Goal: Task Accomplishment & Management: Complete application form

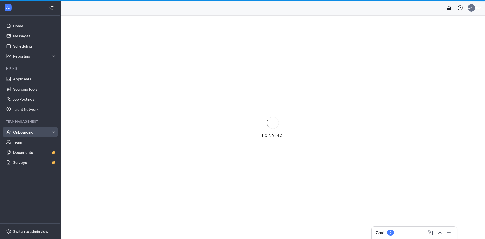
click at [27, 133] on div "Onboarding" at bounding box center [32, 131] width 39 height 5
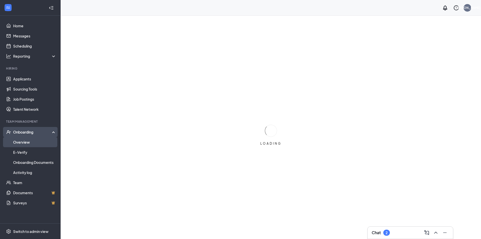
click at [30, 142] on link "Overview" at bounding box center [34, 142] width 43 height 10
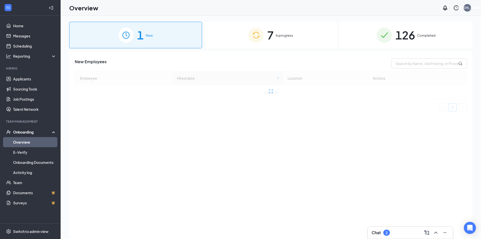
click at [280, 48] on div "1 New 7 In progress 126 Completed New Employees Employee Hired date Location Ac…" at bounding box center [270, 139] width 403 height 234
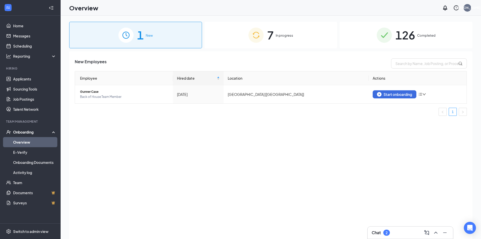
click at [285, 37] on span "In progress" at bounding box center [284, 35] width 17 height 5
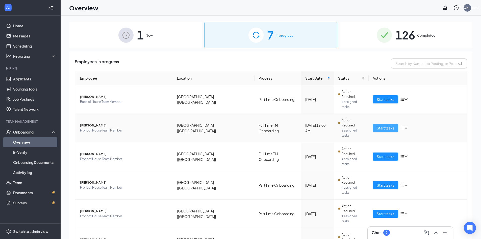
click at [388, 125] on span "Start tasks" at bounding box center [385, 128] width 17 height 6
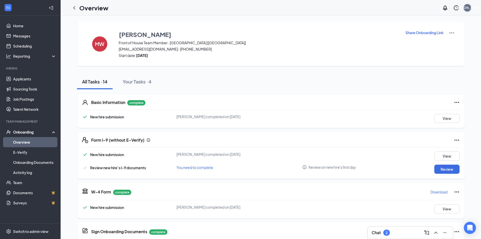
click at [467, 9] on div "[PERSON_NAME]" at bounding box center [467, 8] width 26 height 4
click at [449, 33] on img at bounding box center [452, 33] width 6 height 6
click at [30, 231] on div "Switch to admin view" at bounding box center [30, 230] width 35 height 5
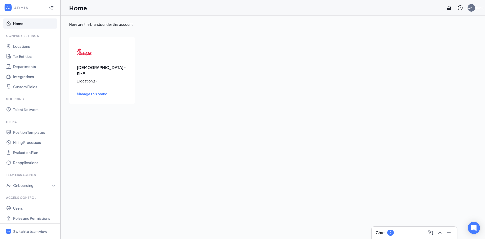
scroll to position [4, 0]
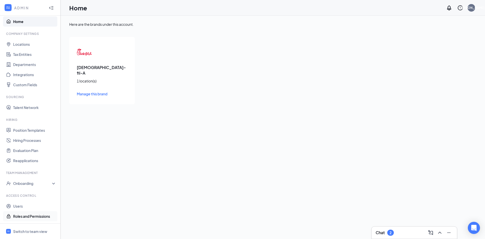
click at [26, 216] on link "Roles and Permissions" at bounding box center [34, 216] width 43 height 10
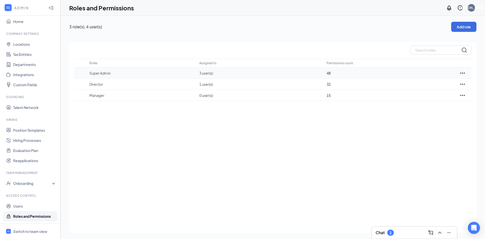
click at [139, 73] on p "Super Admin" at bounding box center [141, 72] width 105 height 5
click at [18, 205] on link "Users" at bounding box center [34, 206] width 43 height 10
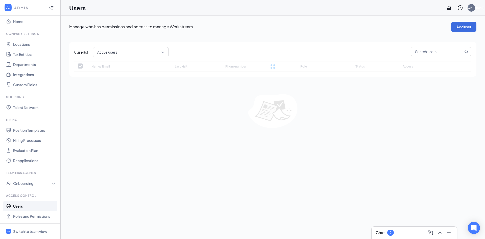
checkbox input "false"
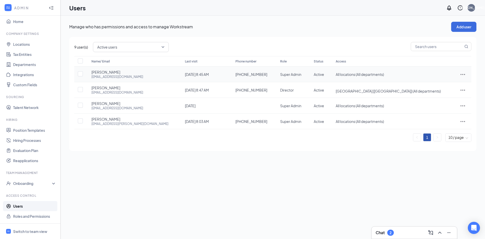
click at [460, 74] on icon "ActionsIcon" at bounding box center [462, 74] width 5 height 1
click at [448, 87] on span "Edit user" at bounding box center [445, 85] width 31 height 6
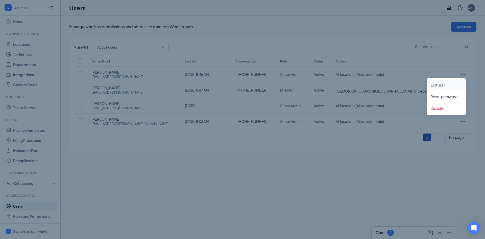
type input "(859) 319-8968"
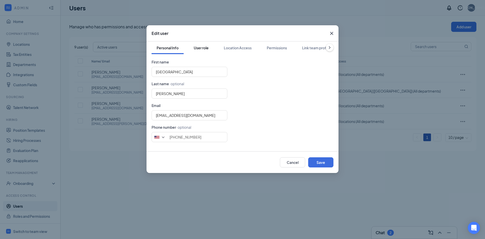
click at [206, 49] on div "User role" at bounding box center [201, 47] width 15 height 5
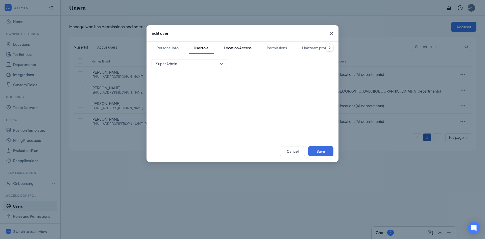
click at [241, 47] on div "Location Access" at bounding box center [238, 47] width 28 height 5
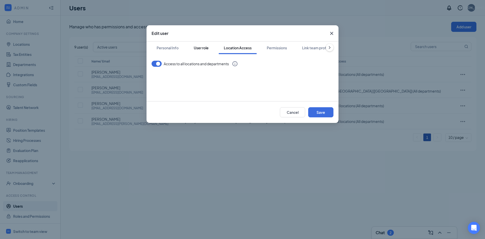
click at [203, 50] on div "User role" at bounding box center [201, 47] width 15 height 5
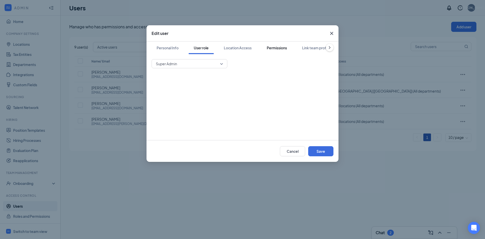
click at [269, 47] on div "Permissions" at bounding box center [277, 47] width 20 height 5
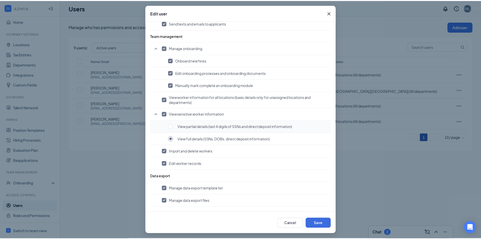
scroll to position [21, 0]
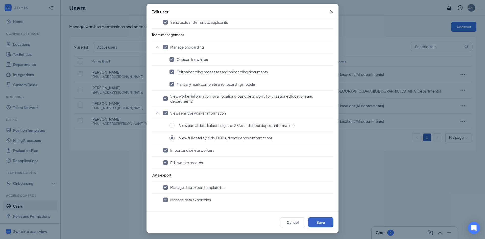
click at [320, 225] on button "Save" at bounding box center [320, 222] width 25 height 10
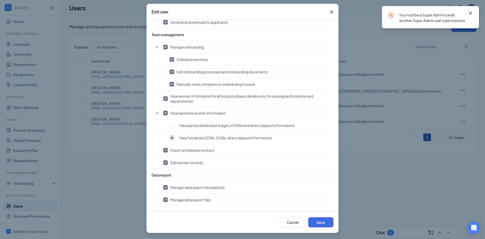
click at [470, 14] on icon "Cross" at bounding box center [470, 13] width 6 height 6
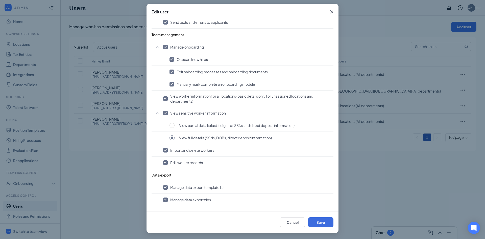
click at [328, 12] on icon "Cross" at bounding box center [331, 12] width 6 height 6
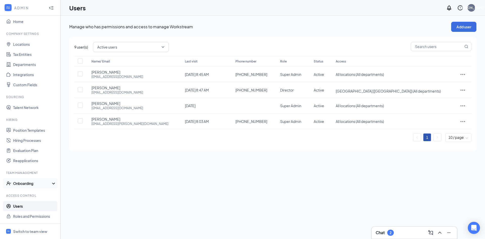
click at [28, 183] on div "Onboarding" at bounding box center [32, 183] width 39 height 5
click at [33, 192] on link "Onboarding Processes" at bounding box center [34, 193] width 43 height 10
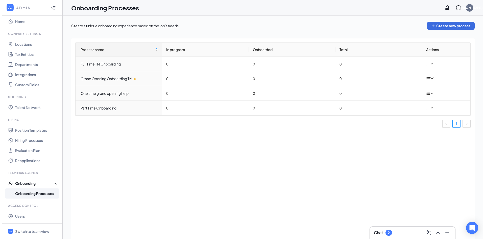
scroll to position [14, 0]
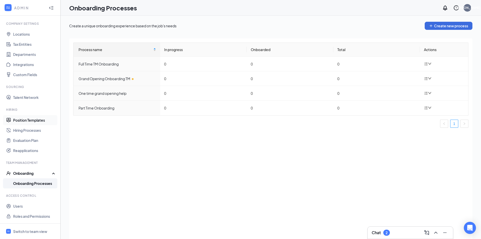
click at [35, 122] on link "Position Templates" at bounding box center [34, 120] width 43 height 10
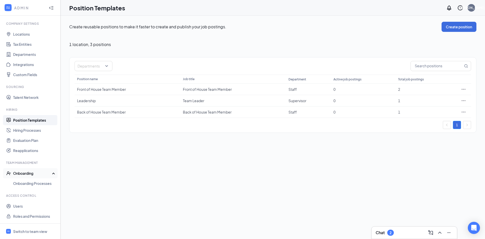
click at [31, 172] on div "Onboarding" at bounding box center [32, 172] width 39 height 5
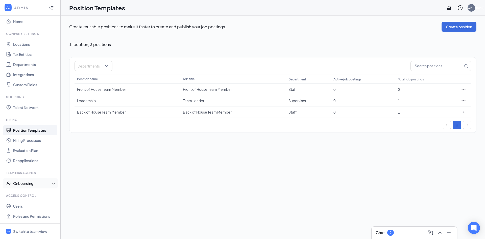
click at [32, 183] on div "Onboarding" at bounding box center [32, 183] width 39 height 5
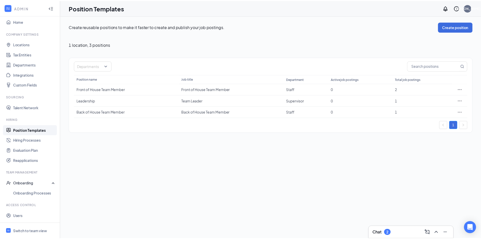
scroll to position [14, 0]
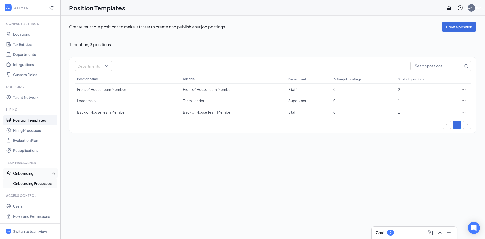
click at [28, 187] on link "Onboarding Processes" at bounding box center [34, 183] width 43 height 10
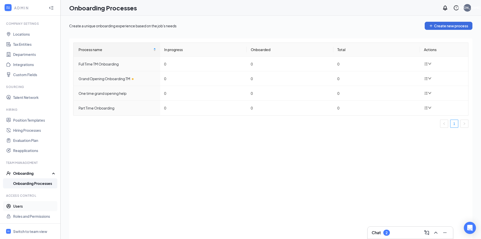
scroll to position [23, 0]
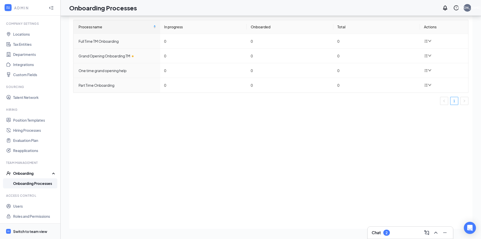
click at [25, 228] on div "Switch to team view" at bounding box center [30, 230] width 34 height 5
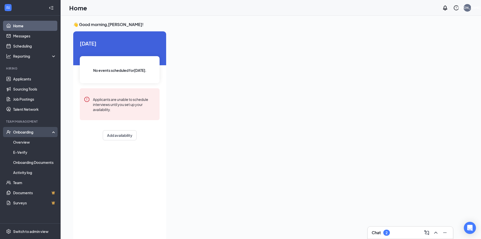
click at [36, 135] on div "Onboarding" at bounding box center [30, 132] width 61 height 10
click at [33, 144] on link "Overview" at bounding box center [34, 142] width 43 height 10
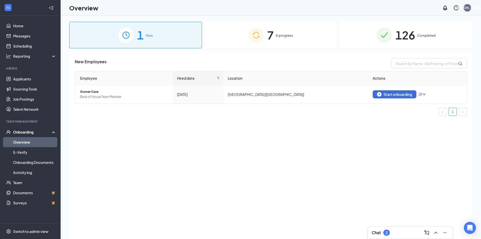
click at [284, 39] on div "7 In progress" at bounding box center [270, 35] width 133 height 27
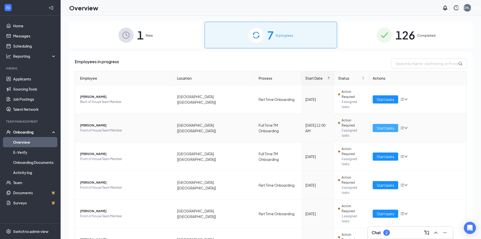
click at [380, 125] on span "Start tasks" at bounding box center [385, 128] width 17 height 6
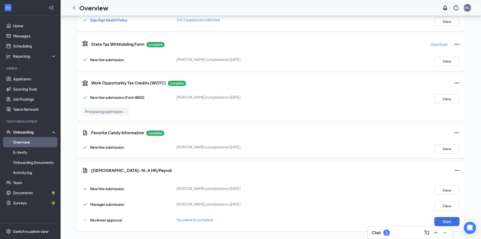
scroll to position [268, 0]
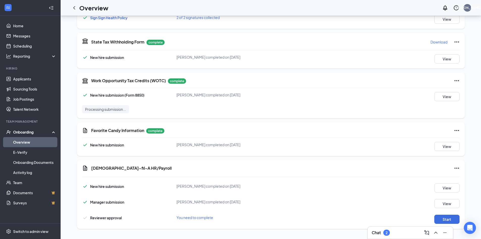
click at [405, 230] on div "Chat 2" at bounding box center [410, 232] width 77 height 8
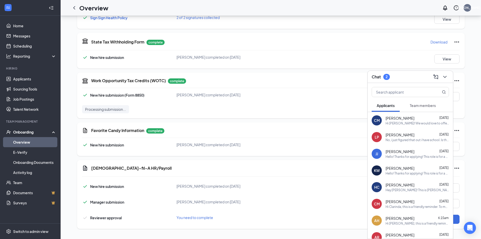
click at [428, 111] on button "Team members" at bounding box center [423, 105] width 36 height 13
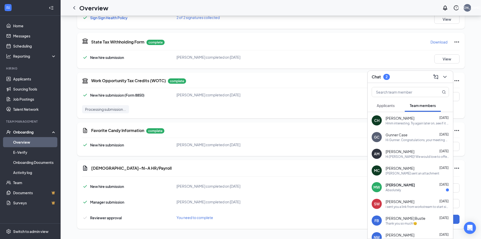
click at [401, 189] on div "Absolutely" at bounding box center [417, 190] width 63 height 4
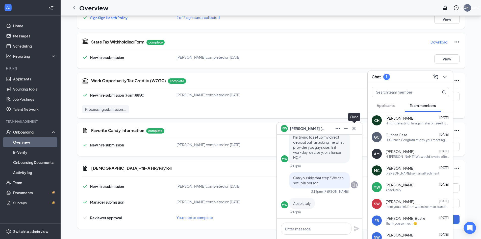
click at [353, 126] on icon "Cross" at bounding box center [354, 128] width 6 height 6
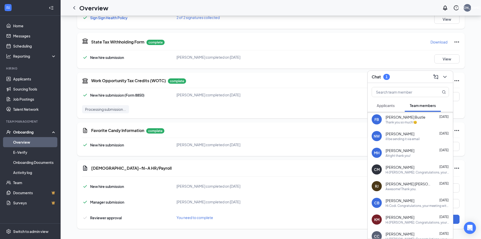
scroll to position [0, 0]
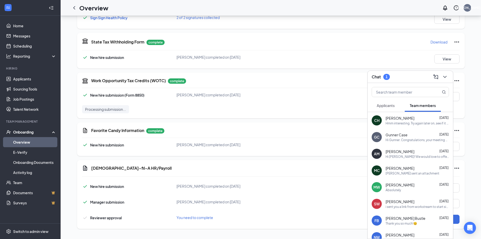
click at [377, 106] on span "Applicants" at bounding box center [386, 105] width 18 height 5
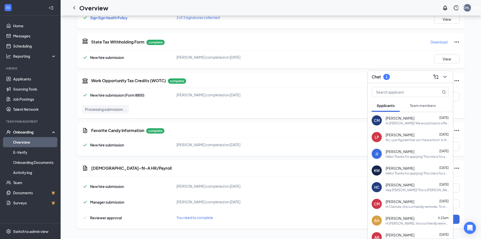
click at [445, 77] on icon "ChevronDown" at bounding box center [444, 77] width 3 height 2
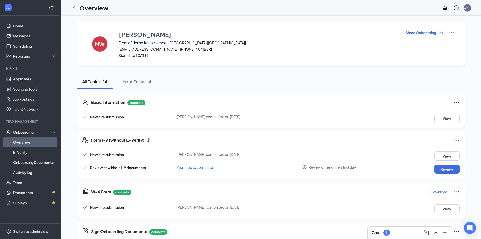
click at [454, 33] on img at bounding box center [452, 33] width 6 height 6
click at [26, 186] on link "Team" at bounding box center [34, 182] width 43 height 10
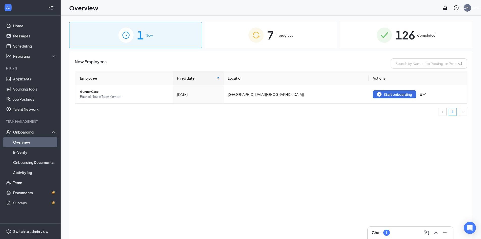
click at [270, 37] on span "7" at bounding box center [270, 34] width 7 height 17
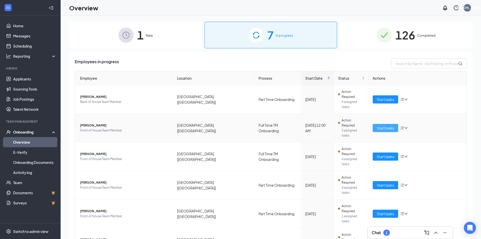
click at [386, 125] on span "Start tasks" at bounding box center [385, 128] width 17 height 6
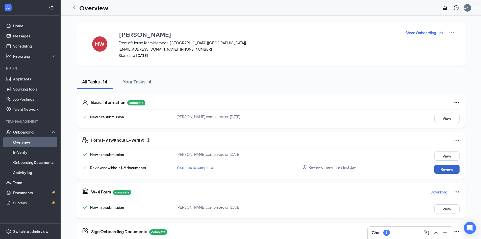
click at [444, 170] on button "Review" at bounding box center [446, 168] width 25 height 9
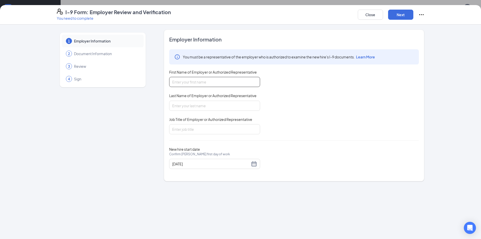
click at [190, 82] on input "First Name of Employer or Authorized Representative" at bounding box center [214, 82] width 91 height 10
type input "[GEOGRAPHIC_DATA]"
type input "[PERSON_NAME]"
type input "BOH Manager"
click at [401, 17] on button "Next" at bounding box center [400, 15] width 25 height 10
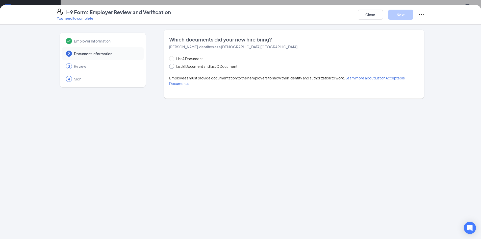
click at [191, 67] on span "List B Document and List C Document" at bounding box center [206, 66] width 65 height 6
click at [173, 67] on input "List B Document and List C Document" at bounding box center [171, 66] width 4 height 4
radio input "true"
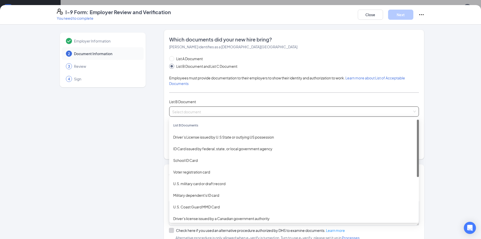
click at [186, 110] on input "search" at bounding box center [292, 111] width 240 height 8
click at [176, 137] on div "Driver’s License issued by U.S State or outlying US possession" at bounding box center [294, 137] width 242 height 6
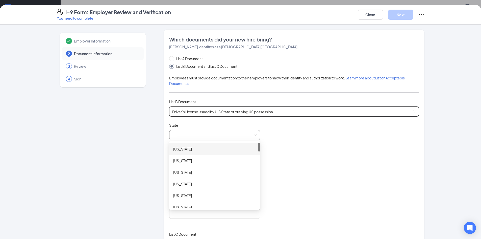
click at [190, 133] on span at bounding box center [214, 135] width 85 height 10
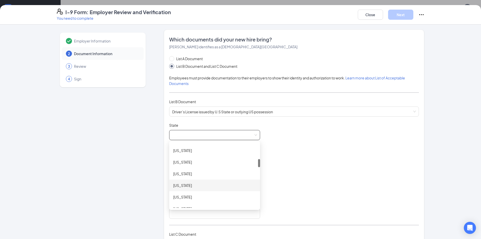
scroll to position [177, 0]
click at [180, 189] on div "[US_STATE]" at bounding box center [214, 193] width 91 height 12
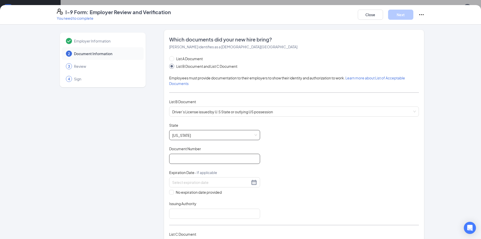
click at [185, 159] on input "Document Number" at bounding box center [214, 158] width 91 height 10
type input "W24871004"
click at [252, 183] on div at bounding box center [214, 182] width 85 height 6
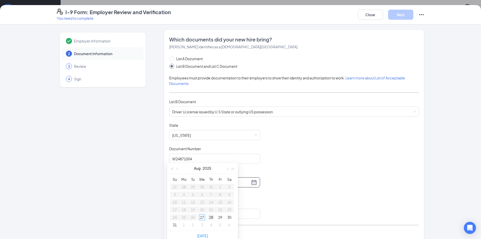
type input "[DATE]"
click at [228, 170] on button "button" at bounding box center [227, 168] width 6 height 10
click at [250, 149] on div "Document Number" at bounding box center [214, 149] width 91 height 7
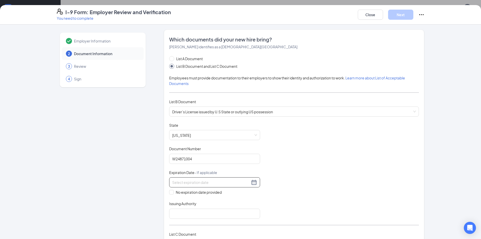
click at [175, 182] on input at bounding box center [211, 182] width 78 height 6
click at [173, 234] on div "21" at bounding box center [175, 235] width 6 height 6
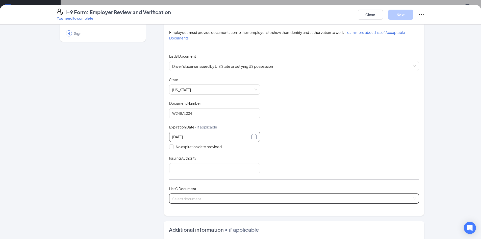
scroll to position [50, 0]
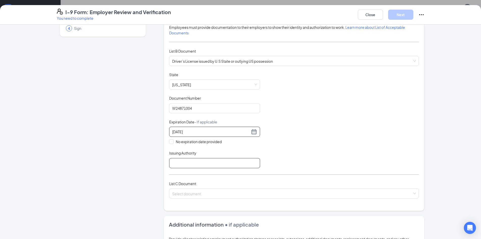
type input "[DATE]"
click at [207, 165] on input "Issuing Authority" at bounding box center [214, 163] width 91 height 10
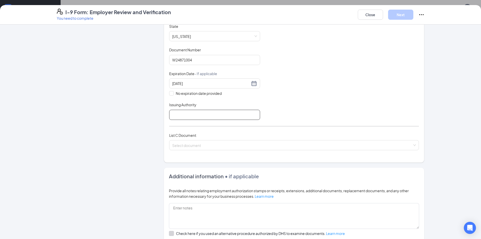
scroll to position [101, 0]
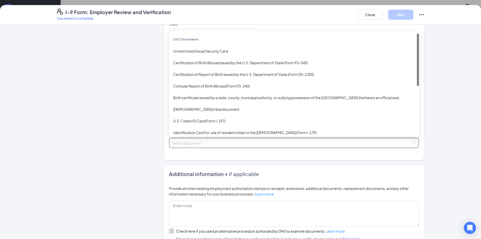
drag, startPoint x: 196, startPoint y: 147, endPoint x: 197, endPoint y: 142, distance: 4.8
click at [196, 143] on span at bounding box center [292, 143] width 240 height 10
type input "[US_STATE]"
click at [192, 51] on div "Unrestricted Social Security Card" at bounding box center [294, 51] width 242 height 6
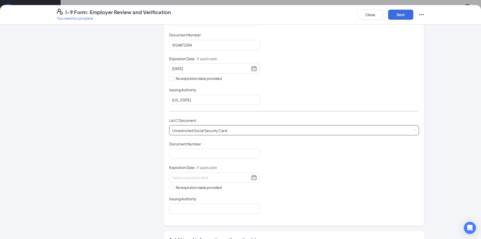
scroll to position [126, 0]
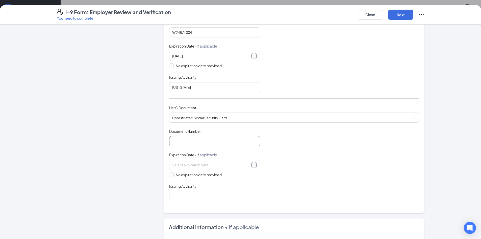
click at [189, 138] on input "Document Number" at bounding box center [214, 141] width 91 height 10
type input "400718523"
drag, startPoint x: 196, startPoint y: 171, endPoint x: 194, endPoint y: 166, distance: 5.8
click at [195, 171] on div "No expiration date provided" at bounding box center [214, 169] width 91 height 18
click at [194, 165] on input at bounding box center [211, 165] width 78 height 6
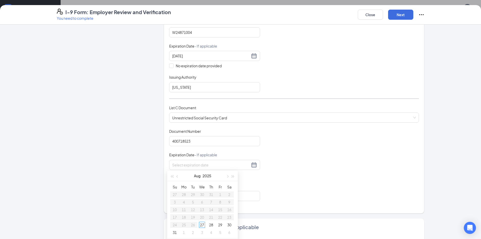
click at [343, 190] on div "Document Title Unrestricted Social Security Card Document Number 400718523 Expi…" at bounding box center [294, 165] width 250 height 72
click at [230, 196] on input "Issuing Authority" at bounding box center [214, 196] width 91 height 10
click at [170, 174] on input "No expiration date provided" at bounding box center [171, 174] width 4 height 4
checkbox input "true"
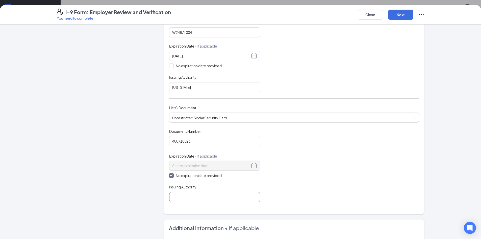
click at [176, 197] on input "Issuing Authority" at bounding box center [214, 197] width 91 height 10
type input "[GEOGRAPHIC_DATA]"
click at [319, 189] on div "Document Title Unrestricted Social Security Card Document Number 400718523 Expi…" at bounding box center [294, 165] width 250 height 73
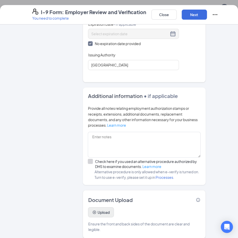
scroll to position [353, 0]
click at [107, 208] on button "Upload" at bounding box center [101, 213] width 26 height 10
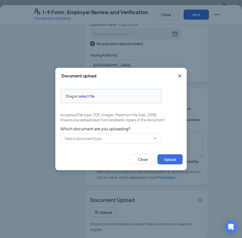
click at [87, 96] on span "select" at bounding box center [84, 96] width 10 height 6
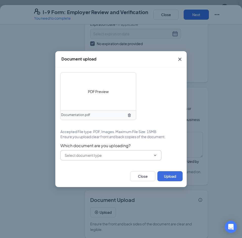
click at [126, 157] on input "text" at bounding box center [108, 156] width 86 height 6
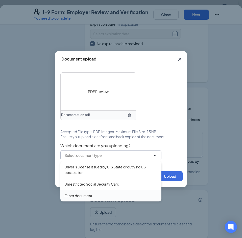
click at [102, 196] on div "Other document" at bounding box center [110, 196] width 93 height 6
type input "Other document"
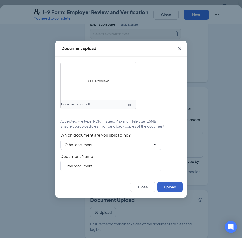
click at [167, 191] on button "Upload" at bounding box center [169, 187] width 25 height 10
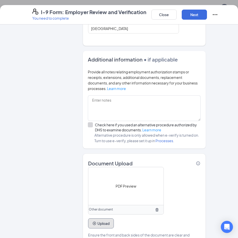
scroll to position [317, 0]
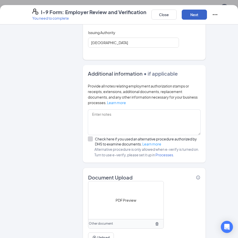
click at [186, 12] on button "Next" at bounding box center [194, 15] width 25 height 10
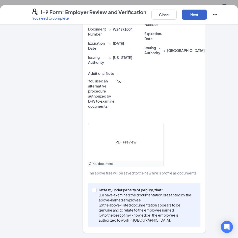
scroll to position [160, 0]
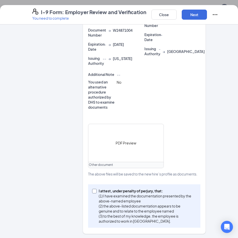
click at [94, 193] on label "I attest, under penalty of [PERSON_NAME], that: (1) I have examined the documen…" at bounding box center [144, 206] width 104 height 35
click at [94, 193] on input "I attest, under penalty of [PERSON_NAME], that: (1) I have examined the documen…" at bounding box center [94, 191] width 4 height 4
checkbox input "true"
click at [190, 15] on button "Next" at bounding box center [194, 15] width 25 height 10
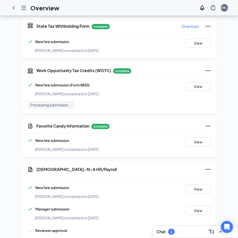
scroll to position [348, 0]
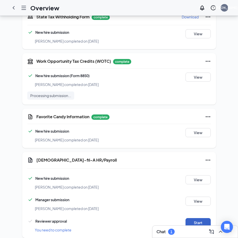
click at [190, 218] on button "Start" at bounding box center [198, 222] width 25 height 9
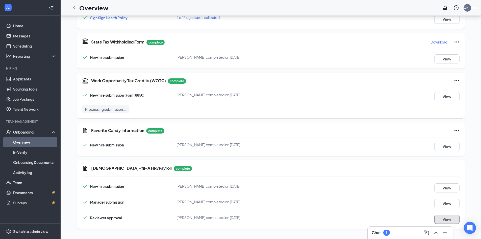
scroll to position [270, 0]
click at [391, 237] on div "Chat 1" at bounding box center [410, 232] width 85 height 12
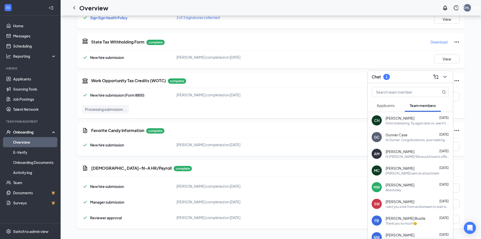
click at [381, 105] on span "Applicants" at bounding box center [386, 105] width 18 height 5
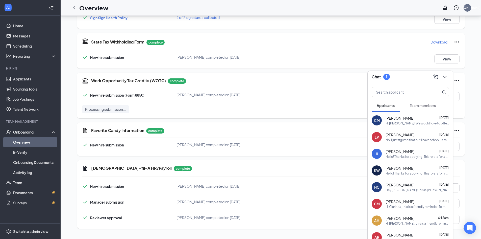
click at [408, 123] on div "Hi [PERSON_NAME]! We would love to offer you job in our kitchen. We are excited…" at bounding box center [417, 123] width 63 height 4
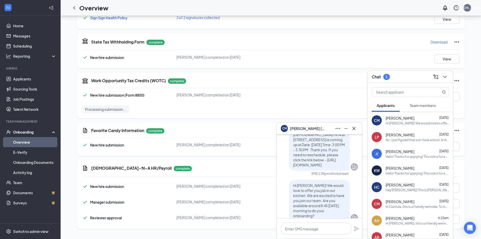
scroll to position [0, 0]
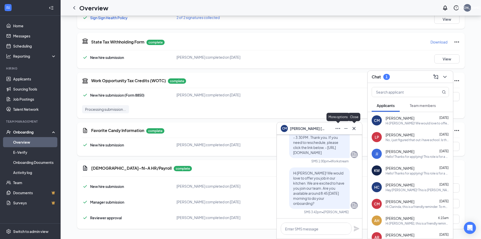
click at [352, 124] on div at bounding box center [354, 128] width 8 height 8
click at [30, 22] on link "Home" at bounding box center [34, 26] width 43 height 10
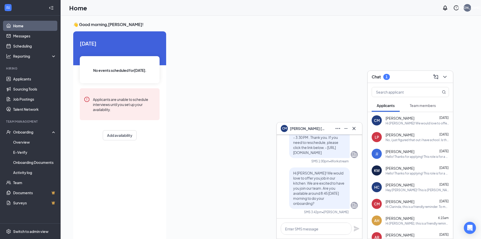
drag, startPoint x: 259, startPoint y: 48, endPoint x: 262, endPoint y: 48, distance: 3.3
click at [259, 48] on div at bounding box center [311, 134] width 283 height 206
click at [352, 126] on icon "Cross" at bounding box center [354, 128] width 6 height 6
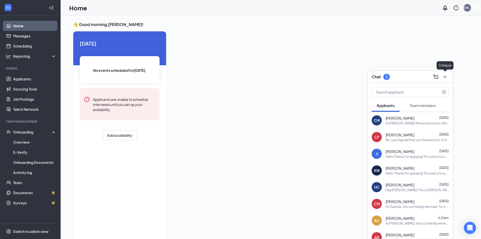
click at [447, 78] on icon "ChevronDown" at bounding box center [445, 77] width 6 height 6
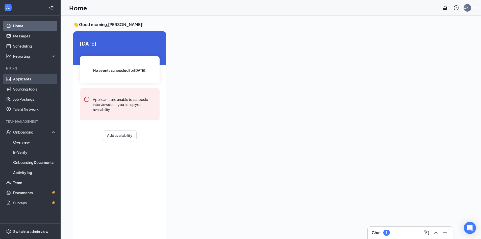
click at [28, 80] on link "Applicants" at bounding box center [34, 79] width 43 height 10
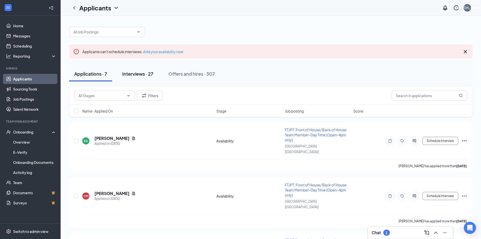
click at [134, 78] on button "Interviews · 27" at bounding box center [137, 73] width 41 height 15
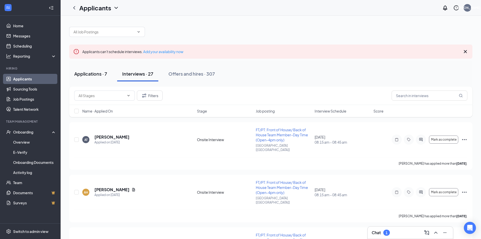
click at [89, 75] on div "Applications · 7" at bounding box center [90, 73] width 33 height 6
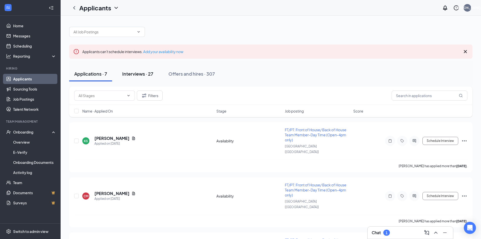
click at [132, 75] on div "Interviews · 27" at bounding box center [137, 73] width 31 height 6
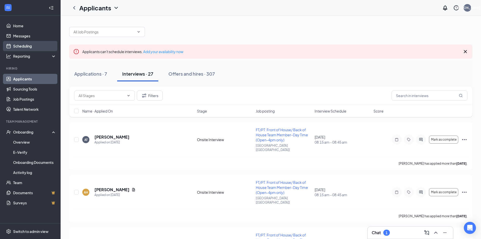
click at [26, 43] on link "Scheduling" at bounding box center [34, 46] width 43 height 10
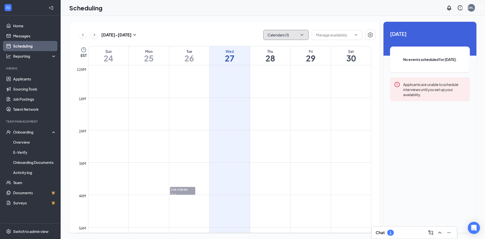
click at [299, 35] on icon "ChevronDown" at bounding box center [301, 34] width 5 height 5
click at [271, 47] on input "All" at bounding box center [272, 46] width 11 height 5
checkbox input "true"
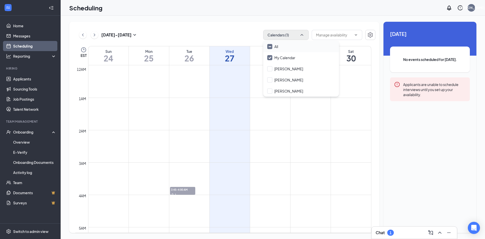
checkbox input "true"
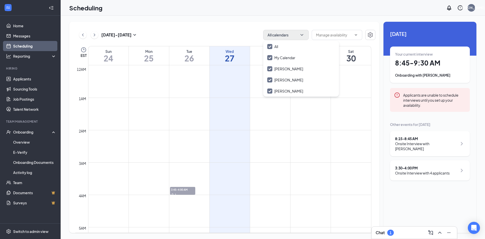
click at [223, 19] on div "[DATE] - [DATE] All calendars EST Sun 24 Mon 25 Tue 26 Wed 27 Thu 28 Fri 29 Sat…" at bounding box center [273, 127] width 424 height 223
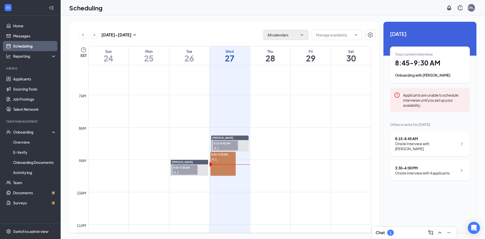
scroll to position [202, 0]
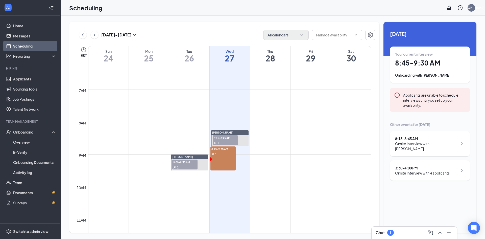
click at [231, 151] on div "1" at bounding box center [222, 153] width 25 height 5
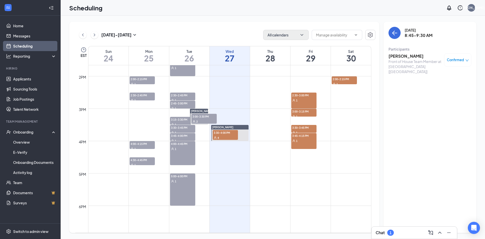
scroll to position [429, 0]
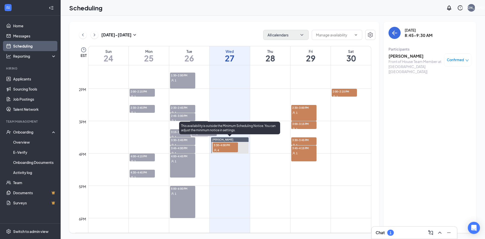
click at [223, 148] on div "4" at bounding box center [225, 149] width 25 height 5
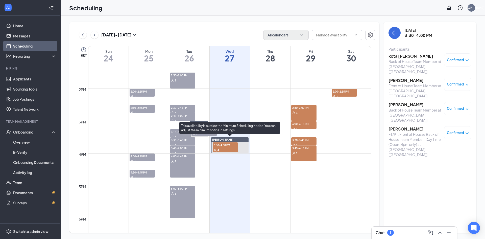
click at [227, 149] on div "4" at bounding box center [225, 149] width 25 height 5
click at [231, 149] on div "4" at bounding box center [225, 149] width 25 height 5
click at [229, 150] on div "4" at bounding box center [225, 149] width 25 height 5
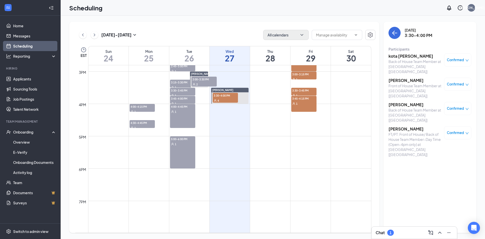
scroll to position [480, 0]
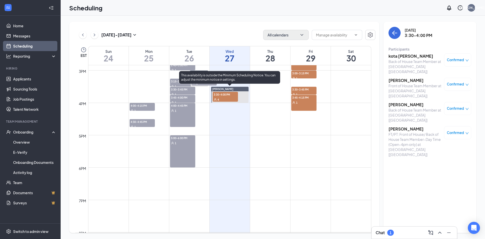
click at [225, 95] on span "3:30-4:00 PM" at bounding box center [225, 94] width 25 height 5
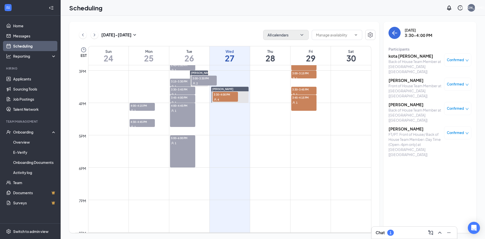
click at [400, 233] on div "Chat 1" at bounding box center [413, 232] width 77 height 8
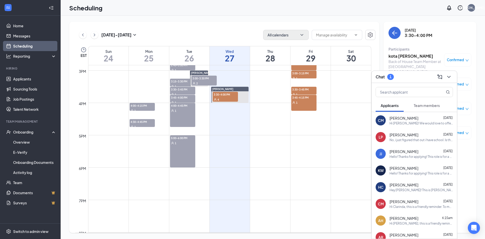
click at [428, 105] on span "Team members" at bounding box center [427, 105] width 26 height 5
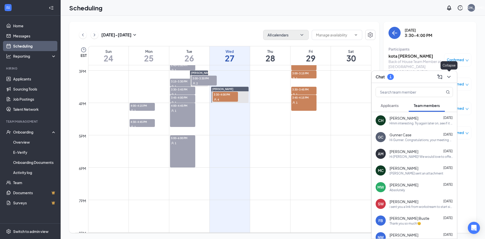
click at [452, 76] on button at bounding box center [449, 77] width 8 height 8
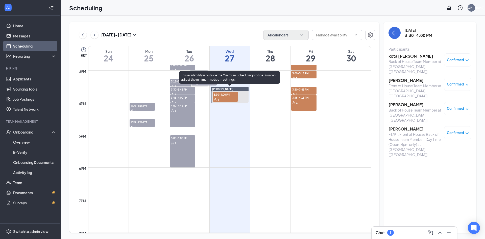
click at [223, 97] on div "4" at bounding box center [225, 99] width 25 height 5
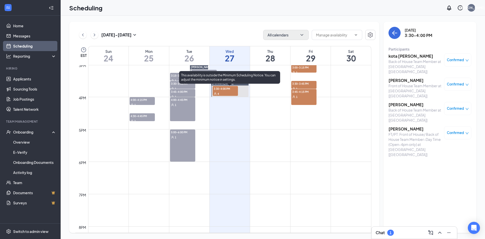
scroll to position [454, 0]
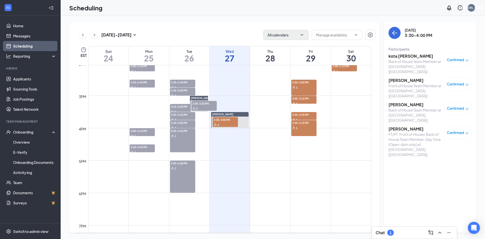
click at [414, 126] on h3 "[PERSON_NAME]" at bounding box center [414, 129] width 53 height 6
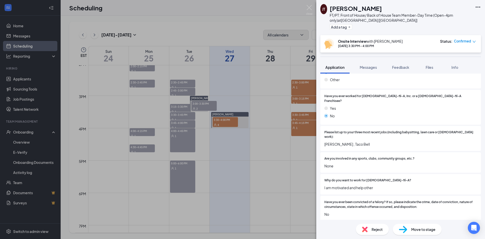
scroll to position [153, 0]
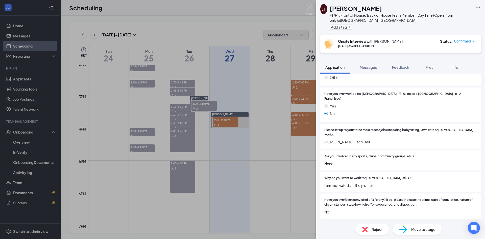
click at [295, 181] on div "[PERSON_NAME] FT/PT: Front of House/ Back of House Team Member-Day Time (Open-4…" at bounding box center [242, 119] width 485 height 239
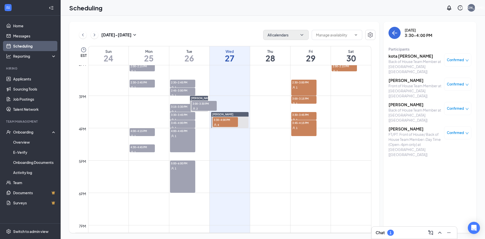
click at [404, 91] on div "kota [PERSON_NAME] Back of House Team Member at [GEOGRAPHIC_DATA] [[GEOGRAPHIC_…" at bounding box center [429, 105] width 83 height 107
click at [405, 102] on h3 "[PERSON_NAME]" at bounding box center [414, 105] width 53 height 6
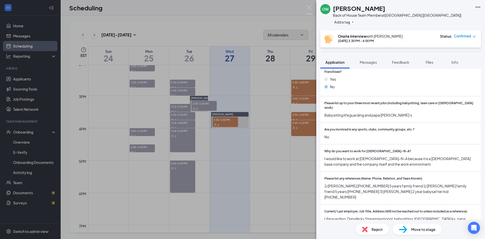
scroll to position [189, 0]
drag, startPoint x: 375, startPoint y: 127, endPoint x: 369, endPoint y: 157, distance: 30.6
drag, startPoint x: 369, startPoint y: 157, endPoint x: 357, endPoint y: 159, distance: 12.5
click at [357, 159] on div "Why do you want to work for [DEMOGRAPHIC_DATA]-fil-A? I would like to work at […" at bounding box center [400, 157] width 161 height 26
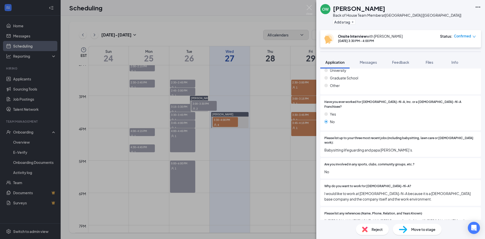
scroll to position [139, 0]
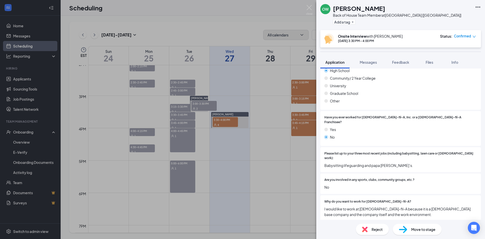
click at [384, 162] on span "Babysitting lifeguarding and papa [PERSON_NAME]’s." at bounding box center [400, 165] width 152 height 6
click at [394, 185] on div "What age category do you fall into? [PHONE_NUMBER] 18+ What is the highest leve…" at bounding box center [400, 201] width 161 height 367
click at [349, 162] on span "Babysitting lifeguarding and papa [PERSON_NAME]’s." at bounding box center [400, 165] width 152 height 6
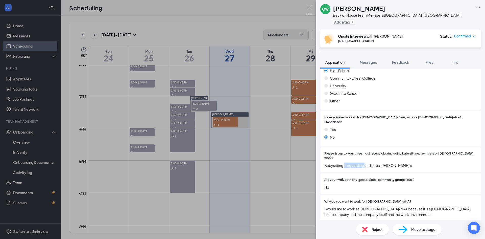
click at [349, 162] on span "Babysitting lifeguarding and papa [PERSON_NAME]’s." at bounding box center [400, 165] width 152 height 6
click at [369, 152] on div "Please list up to your three most recent jobs (including babysitting, lawn care…" at bounding box center [400, 159] width 152 height 17
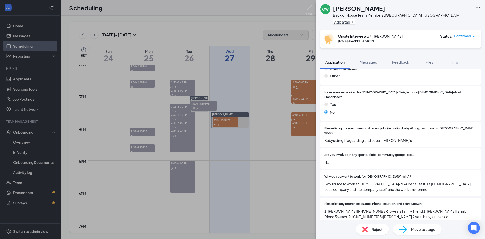
scroll to position [164, 0]
click at [280, 165] on div "OW [PERSON_NAME] Back of House Team Member at [GEOGRAPHIC_DATA] [[GEOGRAPHIC_DA…" at bounding box center [242, 119] width 485 height 239
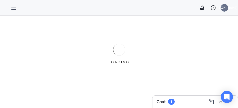
click at [55, 53] on div "LOADING" at bounding box center [119, 54] width 238 height 108
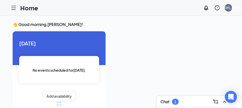
click at [51, 59] on div "No events scheduled for today ." at bounding box center [59, 69] width 80 height 27
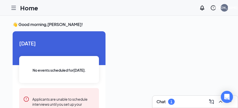
click at [171, 36] on div at bounding box center [168, 69] width 116 height 76
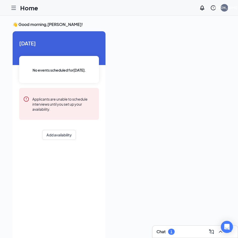
click at [16, 12] on div at bounding box center [14, 8] width 10 height 10
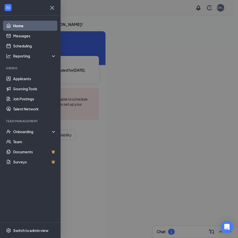
click at [10, 5] on div at bounding box center [30, 8] width 60 height 16
click at [34, 135] on div "Onboarding" at bounding box center [30, 132] width 61 height 10
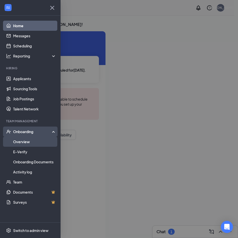
click at [35, 144] on link "Overview" at bounding box center [34, 142] width 43 height 10
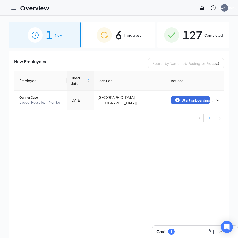
click at [116, 40] on span "6" at bounding box center [118, 34] width 7 height 17
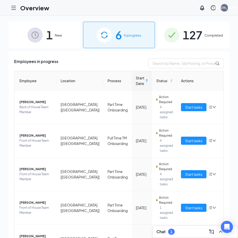
click at [16, 9] on icon "Hamburger" at bounding box center [14, 8] width 6 height 6
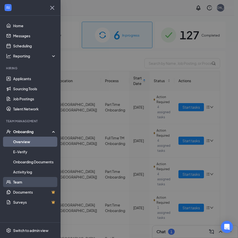
click at [20, 184] on link "Team" at bounding box center [34, 182] width 43 height 10
